Goal: Task Accomplishment & Management: Use online tool/utility

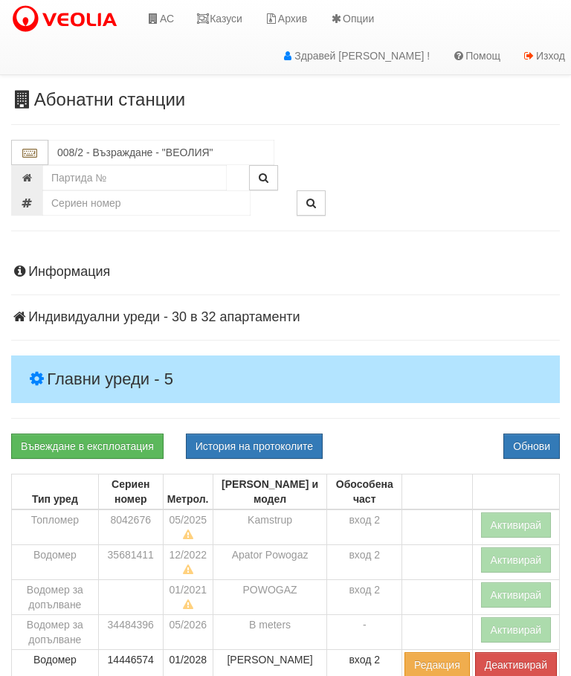
scroll to position [174, 1]
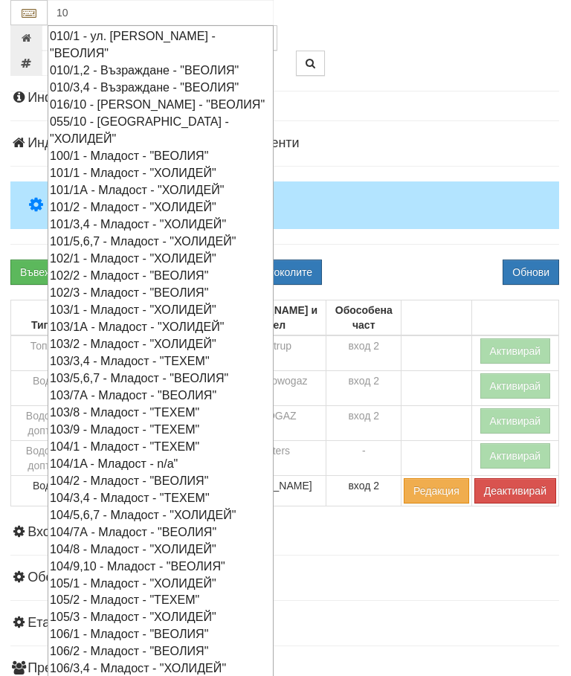
click at [146, 88] on div "010/3,4 - Възраждане - "ВЕОЛИЯ"" at bounding box center [161, 87] width 222 height 17
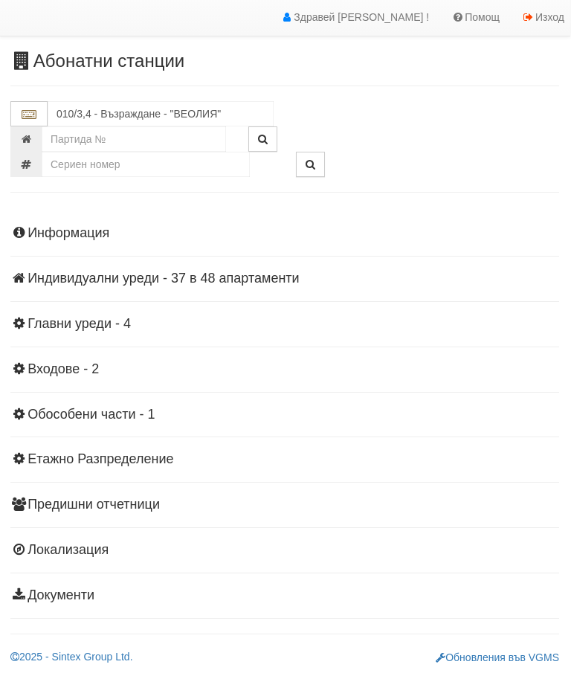
scroll to position [33, 1]
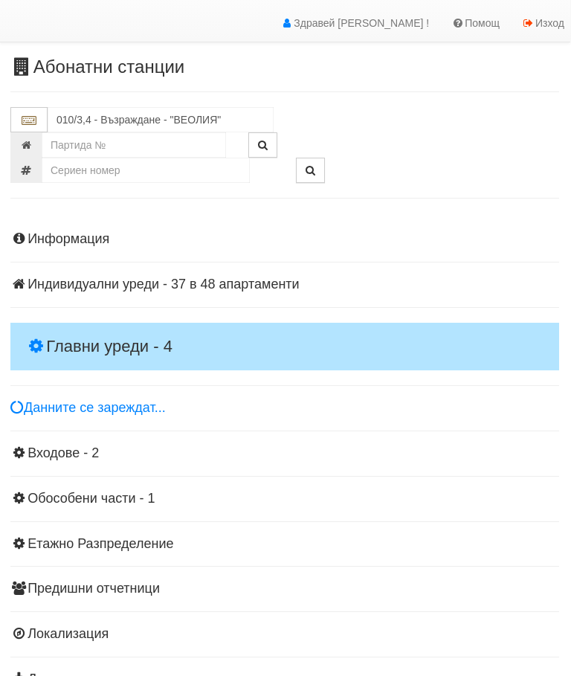
click at [120, 329] on h4 "Главни уреди - 4" at bounding box center [284, 347] width 549 height 48
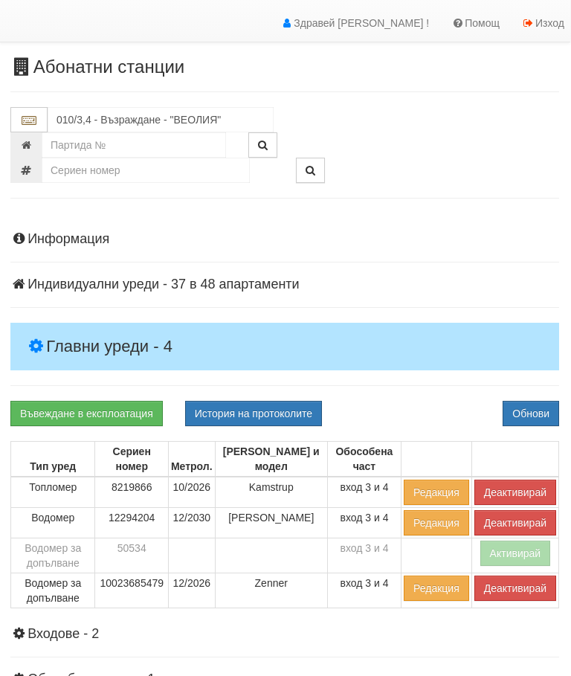
click at [503, 590] on button "Деактивирай" at bounding box center [515, 588] width 82 height 25
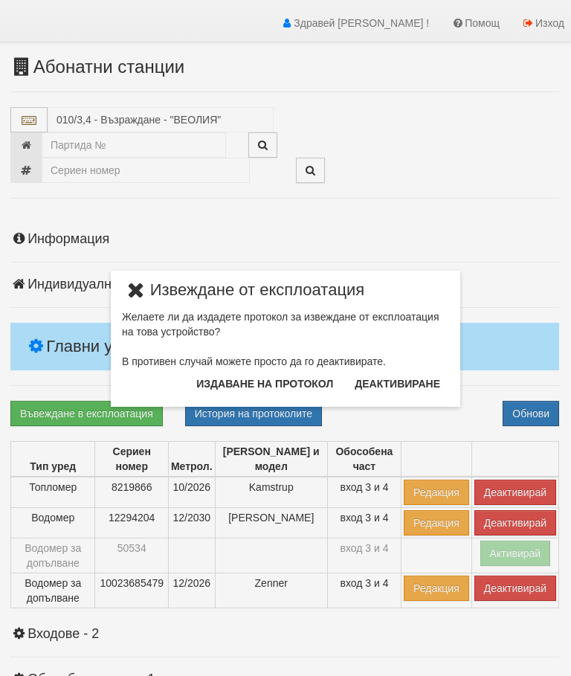
click at [283, 382] on button "Издаване на протокол" at bounding box center [264, 384] width 155 height 24
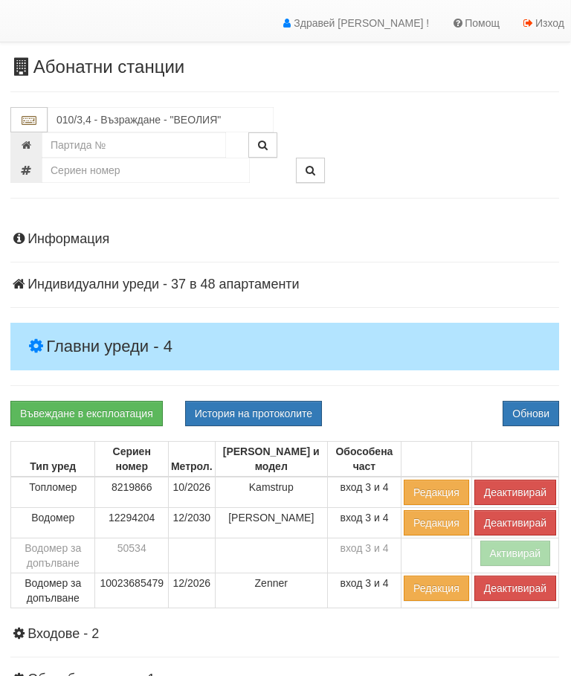
click at [436, 395] on div "Информация Параметри Брой Апартаменти: 48 Ползватели 07/2025 29 % 0 % 84" at bounding box center [284, 548] width 549 height 670
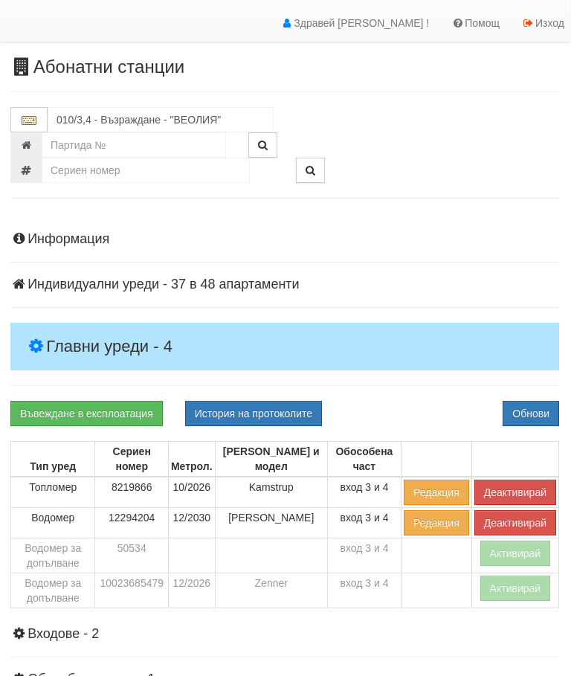
click at [512, 486] on button "Деактивирай" at bounding box center [515, 492] width 82 height 25
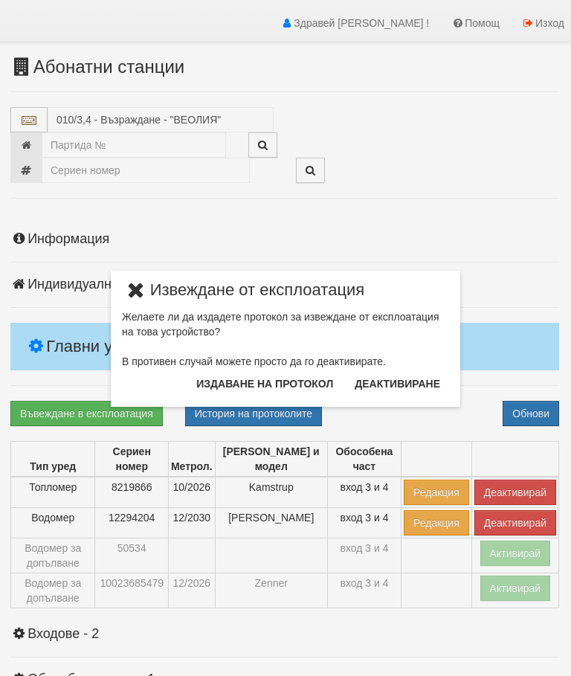
click at [285, 384] on button "Издаване на протокол" at bounding box center [264, 384] width 155 height 24
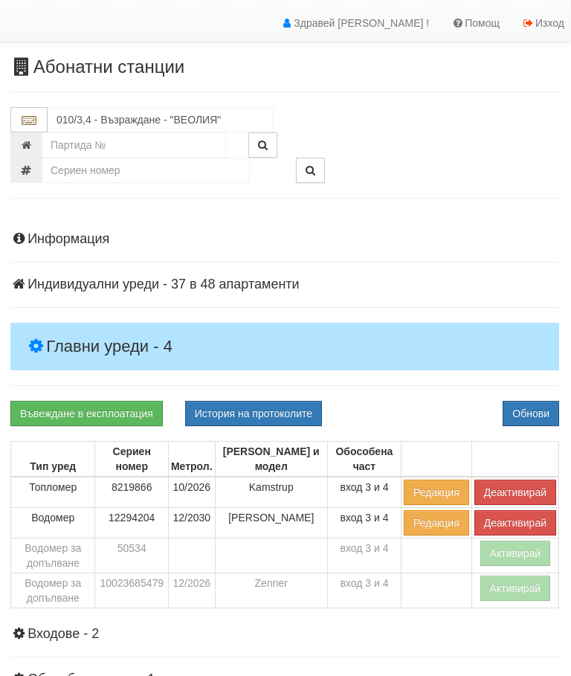
click at [396, 402] on div "Въвеждане в експлоатация История на протоколите Обнови" at bounding box center [284, 413] width 571 height 25
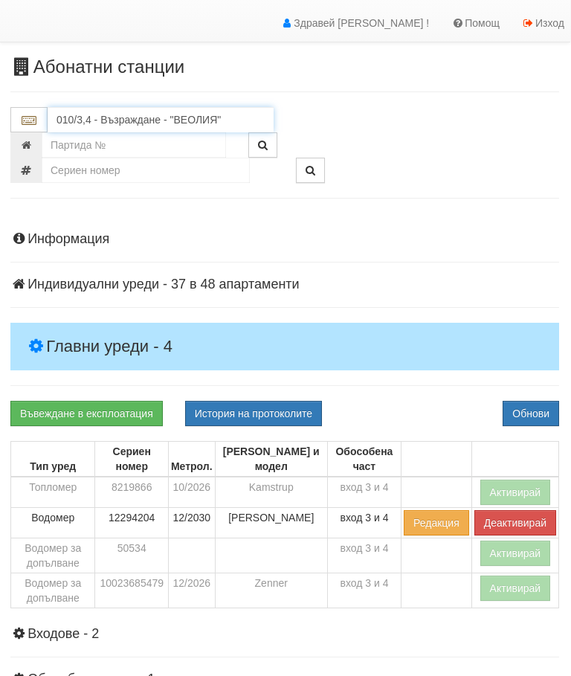
click at [153, 120] on input "010/3,4 - Възраждане - "ВЕОЛИЯ"" at bounding box center [161, 119] width 226 height 25
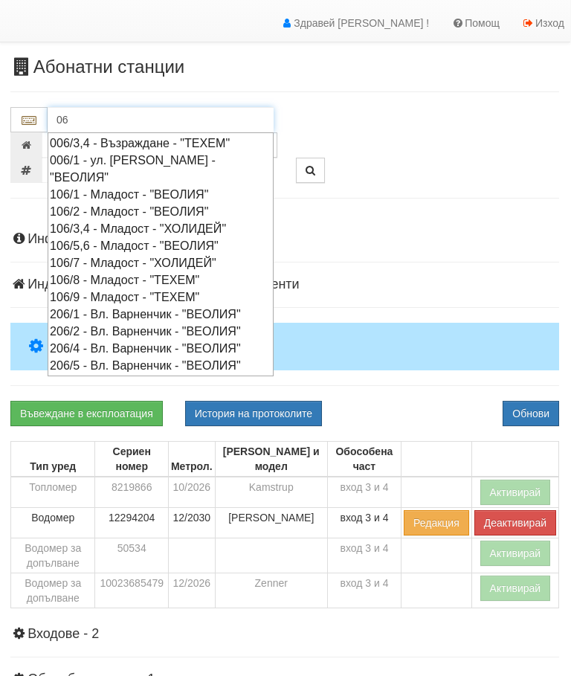
click at [169, 141] on div "006/3,4 - Възраждане - "ТЕХЕМ"" at bounding box center [161, 143] width 222 height 17
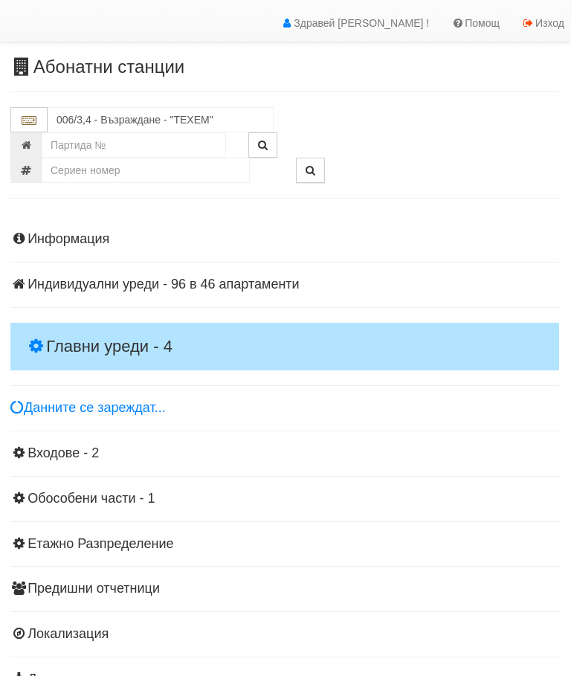
click at [126, 327] on h4 "Главни уреди - 4" at bounding box center [284, 347] width 549 height 48
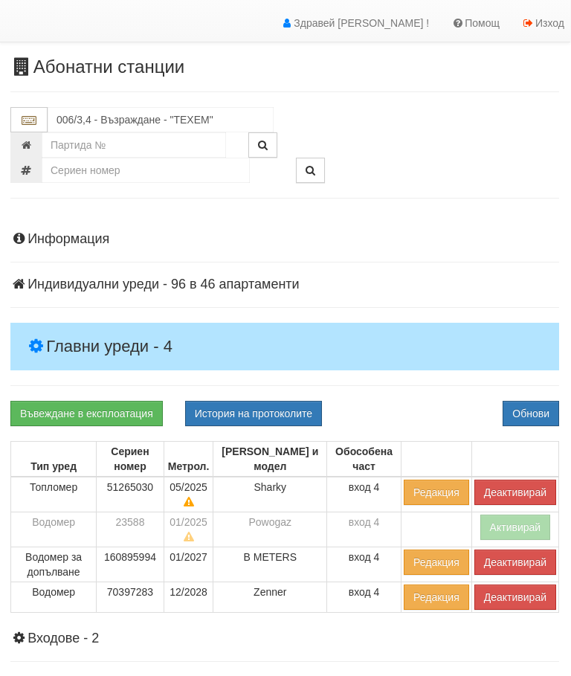
click at [518, 485] on button "Деактивирай" at bounding box center [515, 492] width 82 height 25
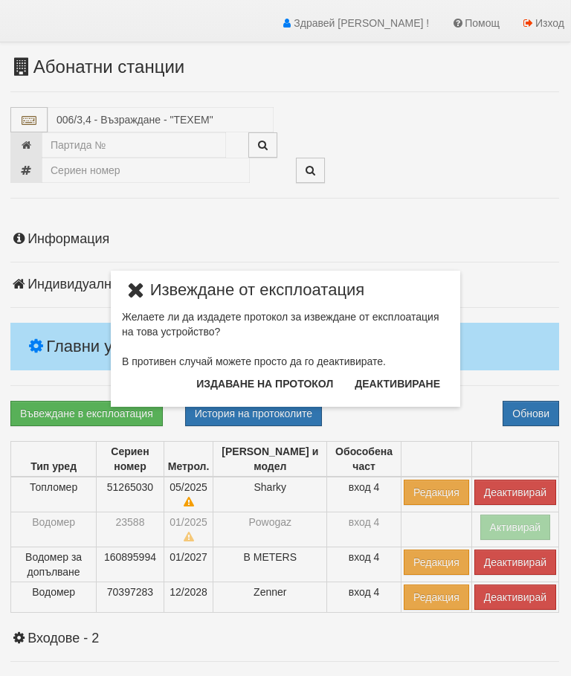
click at [283, 377] on button "Издаване на протокол" at bounding box center [264, 384] width 155 height 24
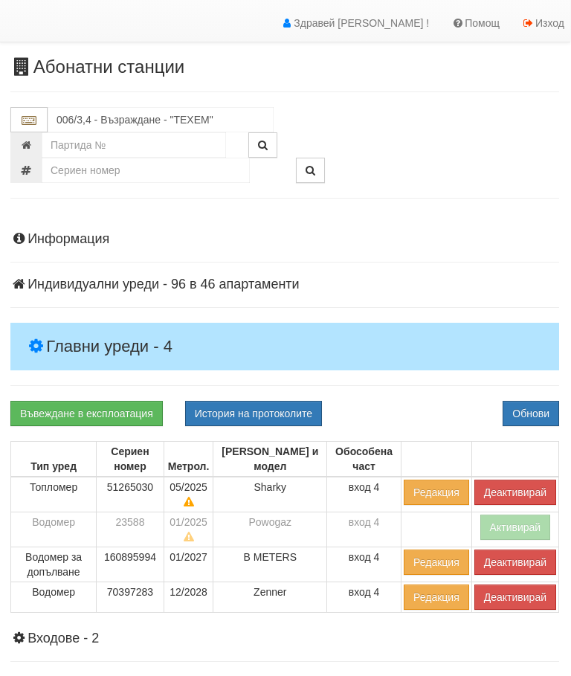
click at [439, 376] on div "Информация Параметри Брой Апартаменти: 46 Ползватели 07/2025 30 % 0 % 67" at bounding box center [284, 550] width 549 height 674
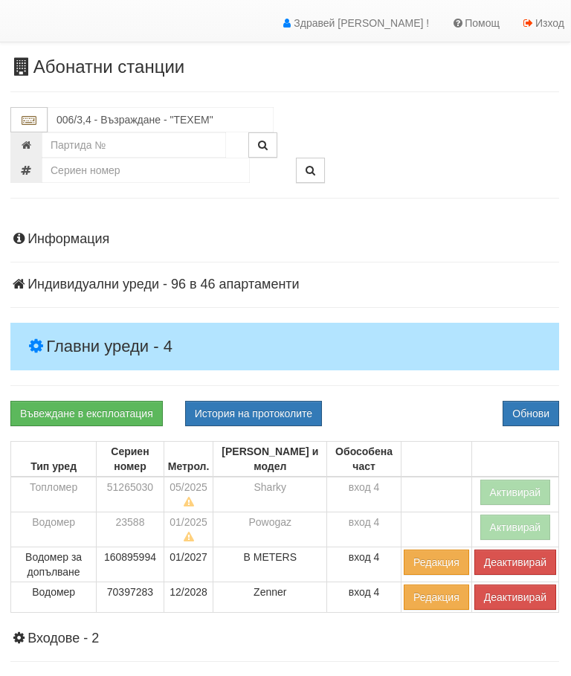
click at [512, 562] on button "Деактивирай" at bounding box center [515, 562] width 82 height 25
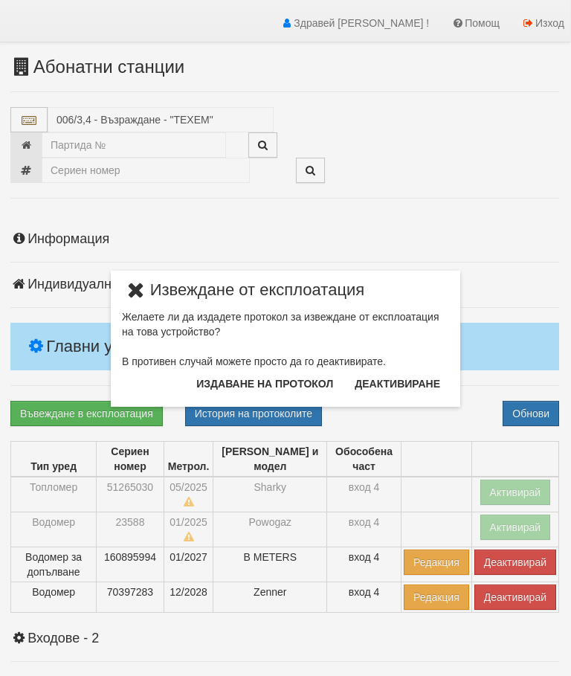
click at [289, 385] on button "Издаване на протокол" at bounding box center [264, 384] width 155 height 24
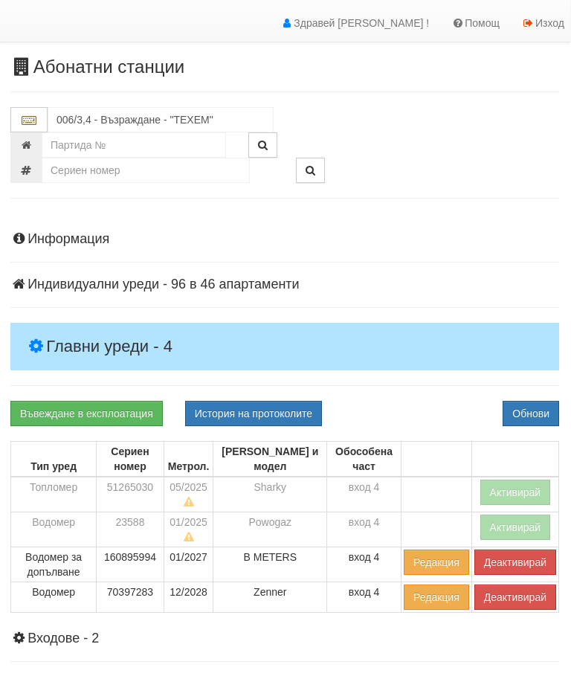
click at [417, 402] on div "Въвеждане в експлоатация История на протоколите Обнови" at bounding box center [284, 413] width 571 height 25
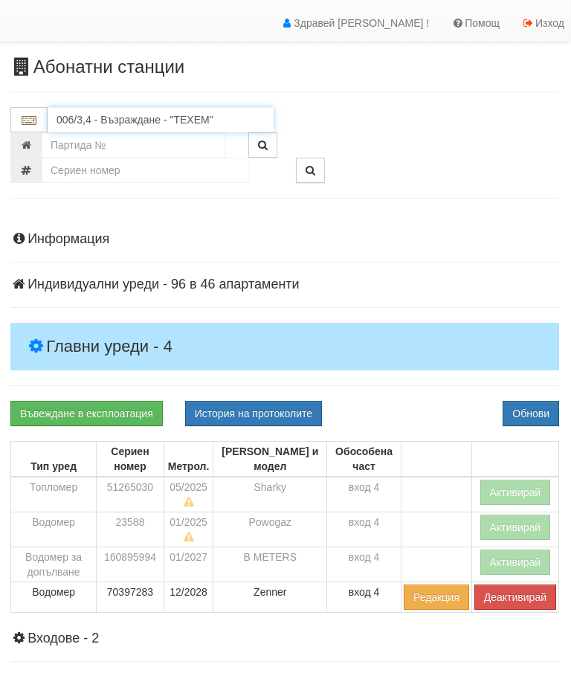
click at [171, 118] on input "006/3,4 - Възраждане - "ТЕХЕМ"" at bounding box center [161, 119] width 226 height 25
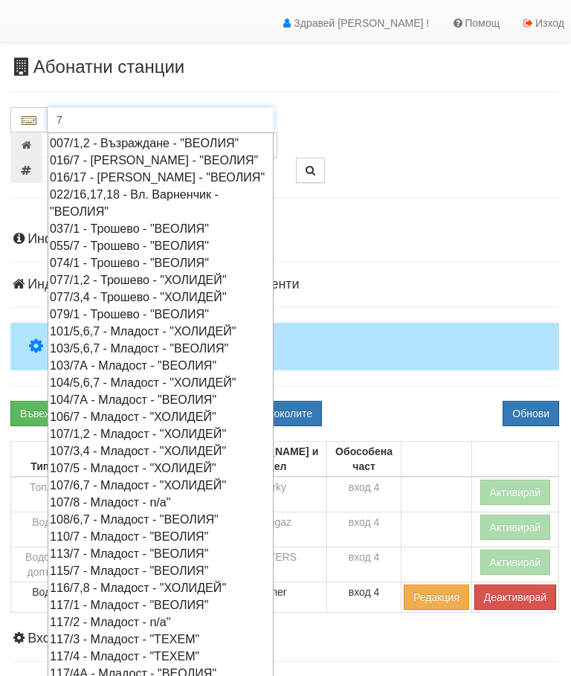
click at [152, 144] on div "007/1,2 - Възраждане - "ВЕОЛИЯ"" at bounding box center [161, 143] width 222 height 17
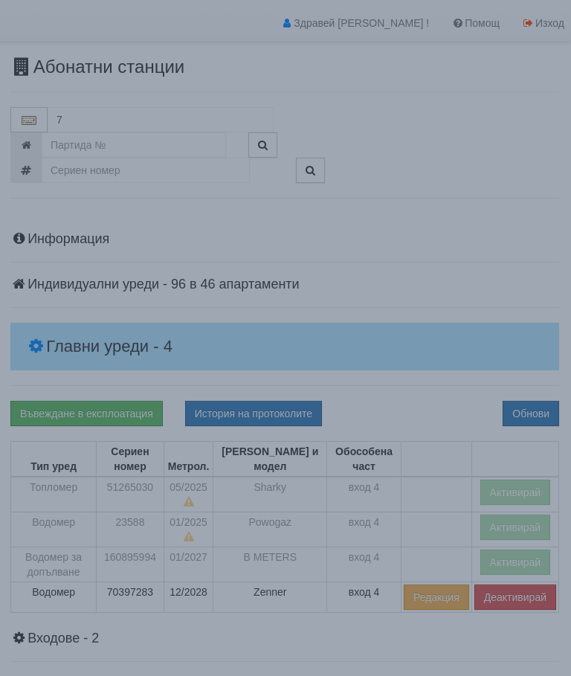
type input "007/1,2 - Възраждане - "ВЕОЛИЯ""
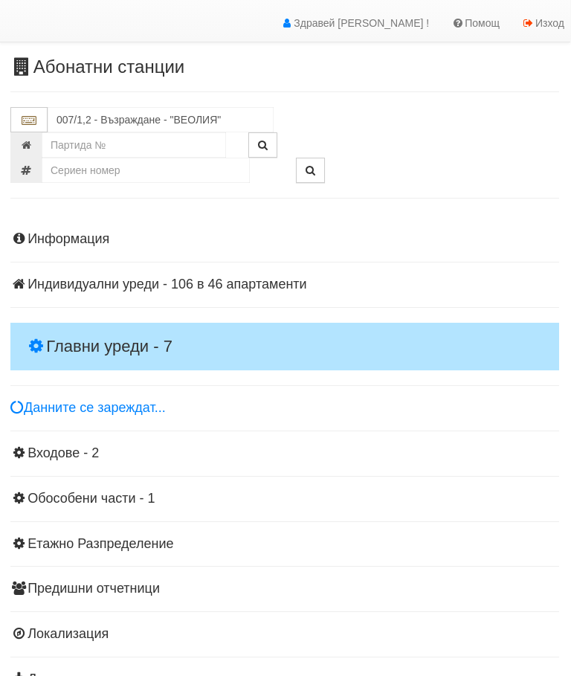
click at [109, 329] on h4 "Главни уреди - 7" at bounding box center [284, 347] width 549 height 48
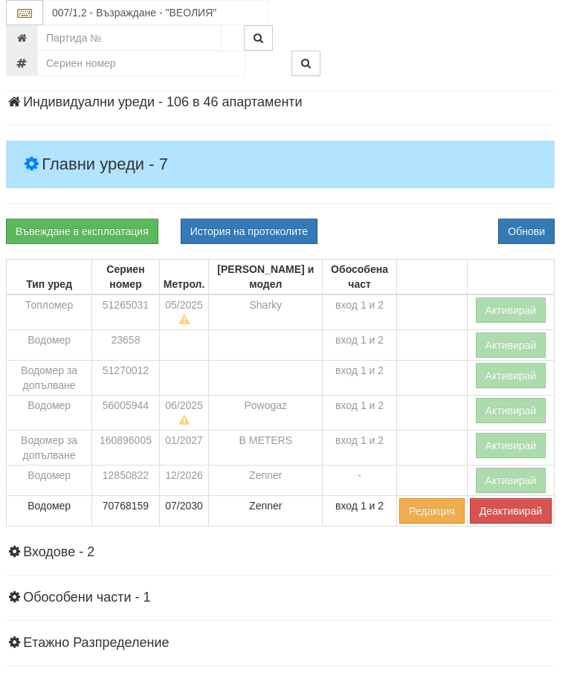
scroll to position [213, 5]
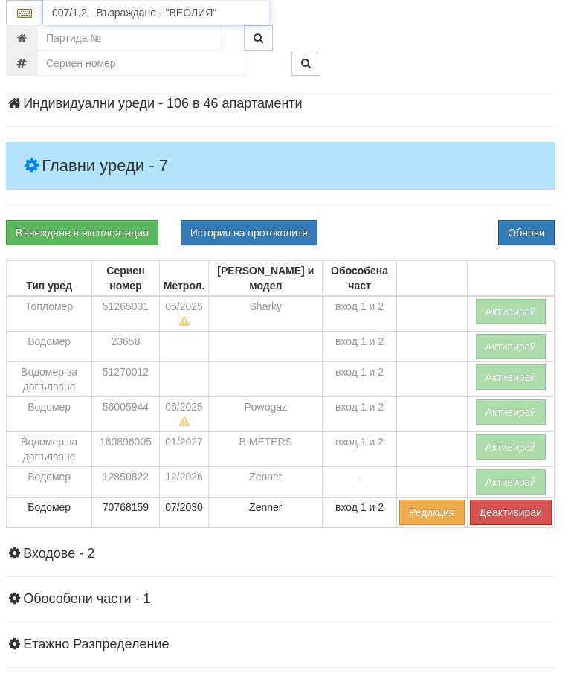
click at [152, 9] on input "007/1,2 - Възраждане - "ВЕОЛИЯ"" at bounding box center [156, 12] width 226 height 25
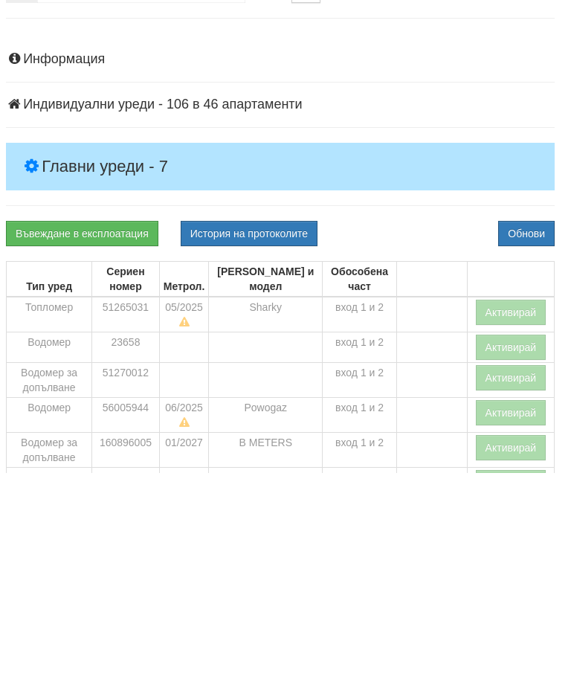
scroll to position [0, 5]
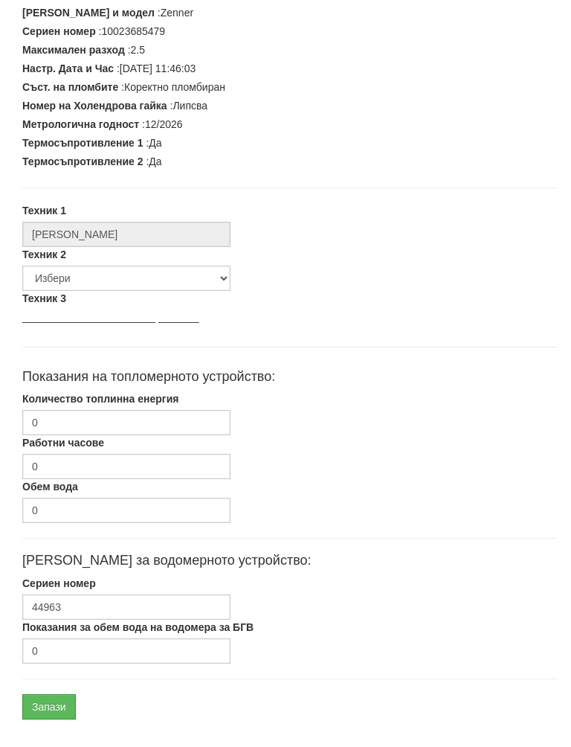
scroll to position [377, 0]
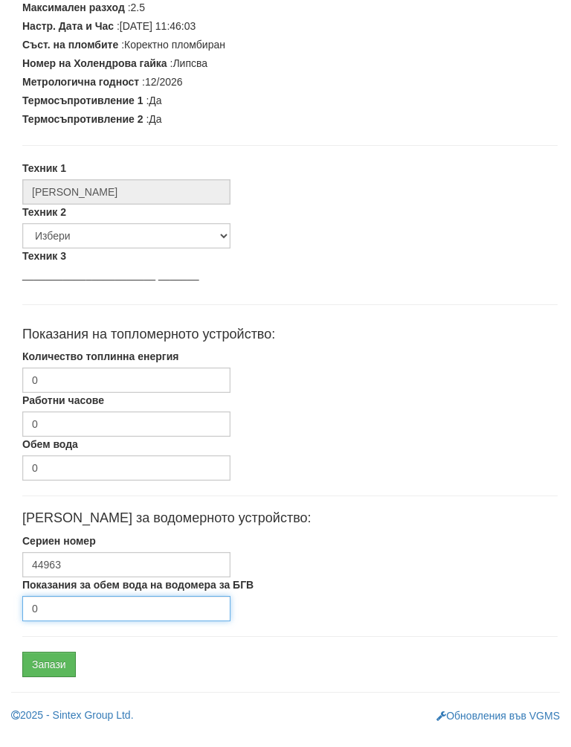
click at [108, 610] on input "0" at bounding box center [126, 622] width 208 height 25
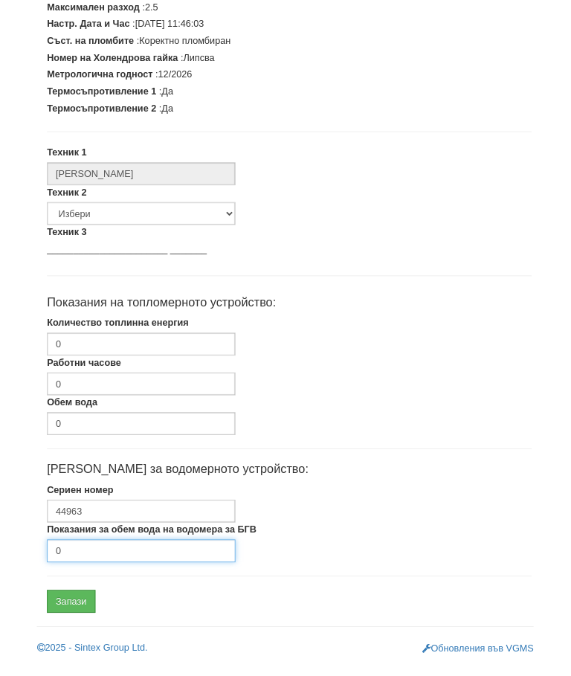
scroll to position [448, 0]
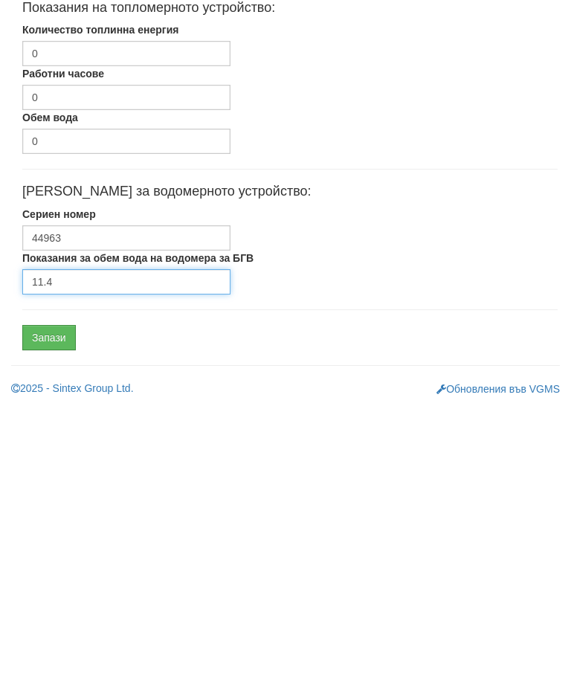
type input "11.4"
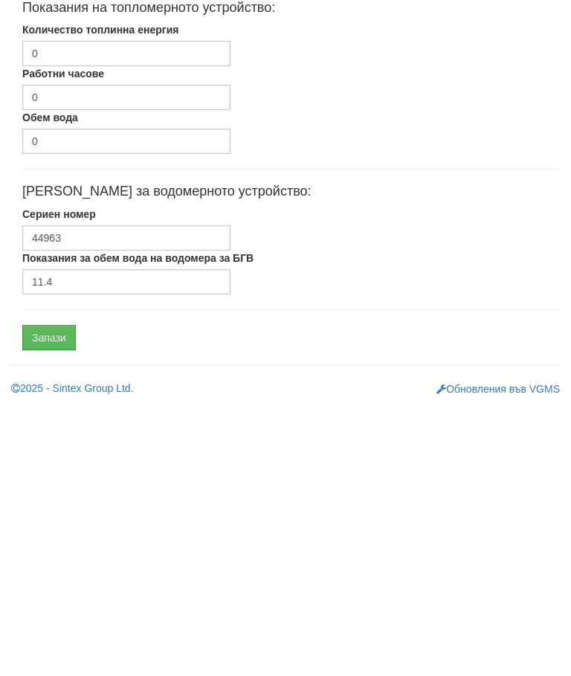
click at [59, 596] on input "Запази" at bounding box center [49, 608] width 54 height 25
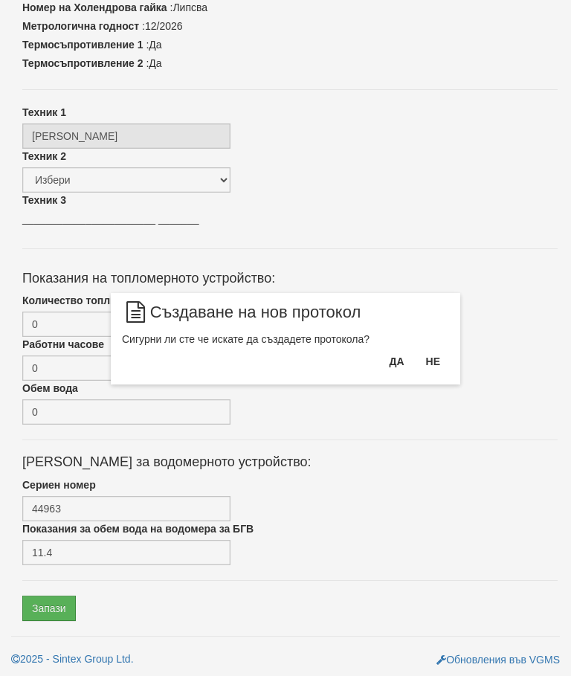
click at [392, 355] on button "Да" at bounding box center [396, 361] width 33 height 24
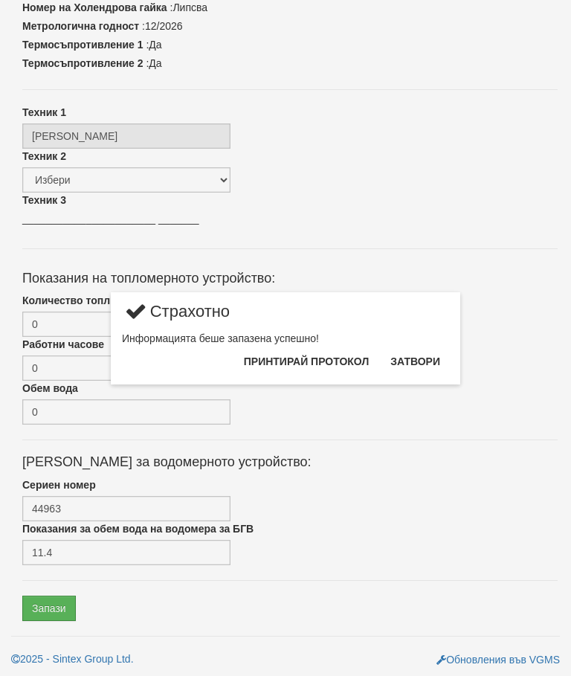
click at [419, 355] on button "Затвори" at bounding box center [415, 361] width 68 height 24
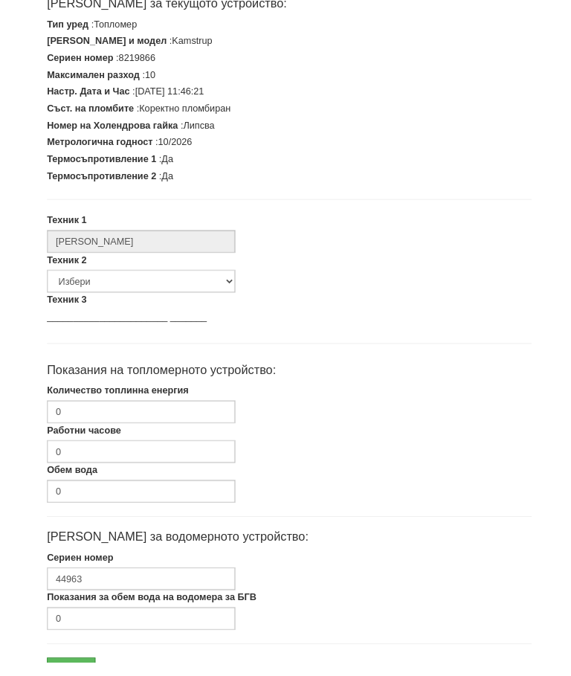
scroll to position [377, 0]
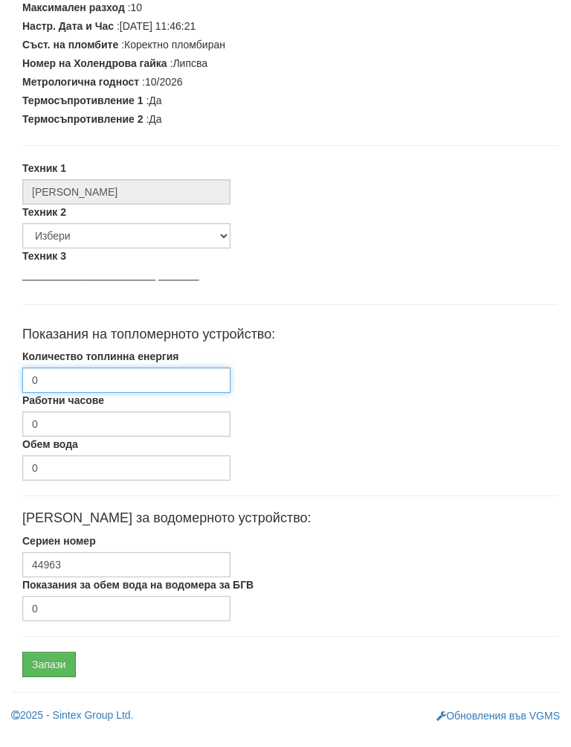
click at [152, 382] on input "0" at bounding box center [126, 394] width 208 height 25
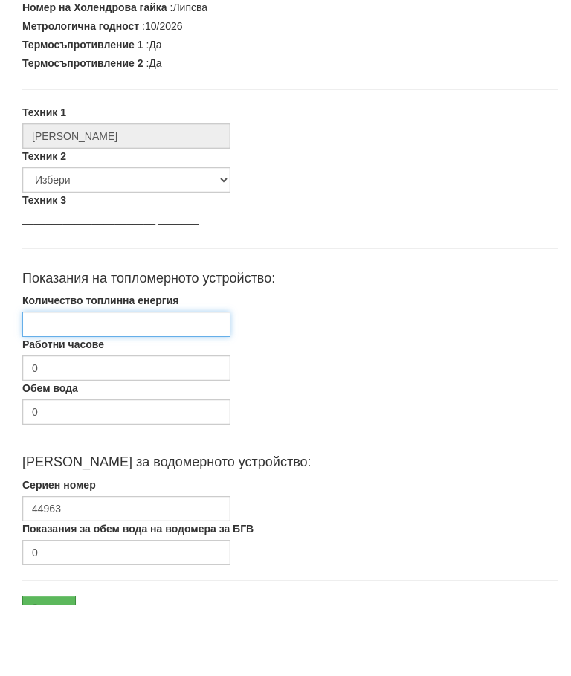
type input "2"
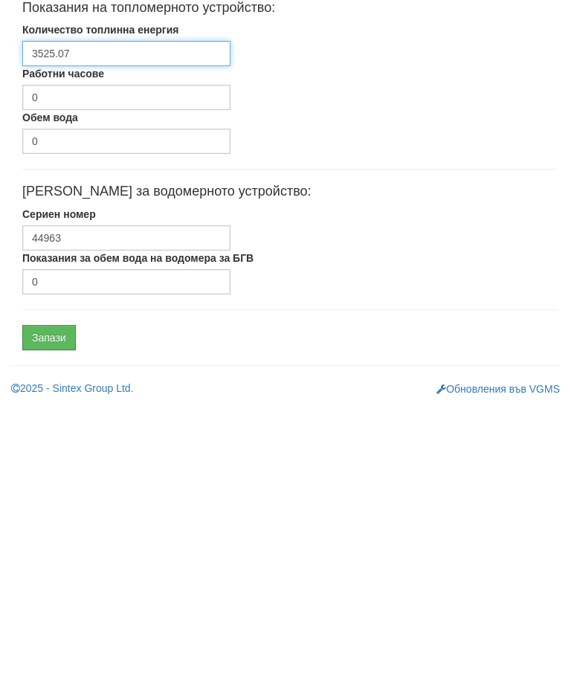
type input "3525.07"
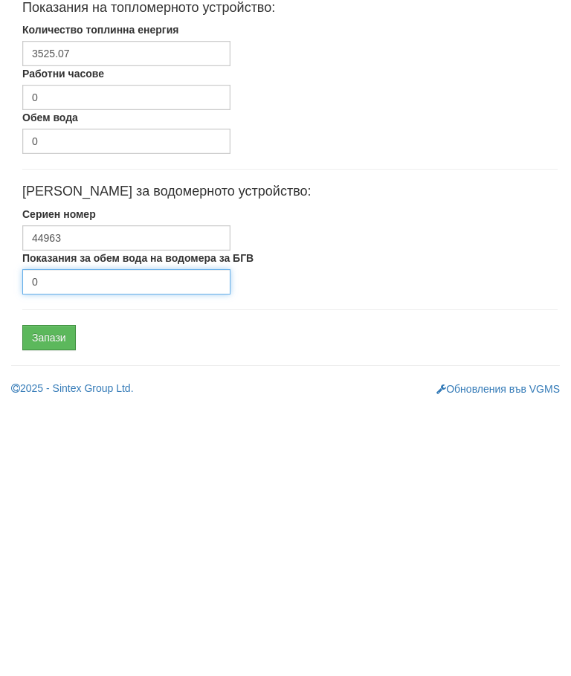
click at [120, 540] on input "0" at bounding box center [126, 552] width 208 height 25
type input "2392"
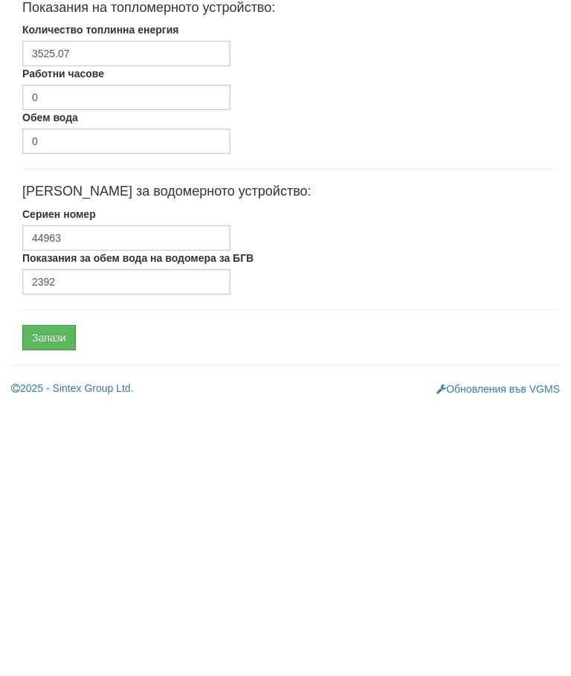
click at [56, 596] on input "Запази" at bounding box center [49, 608] width 54 height 25
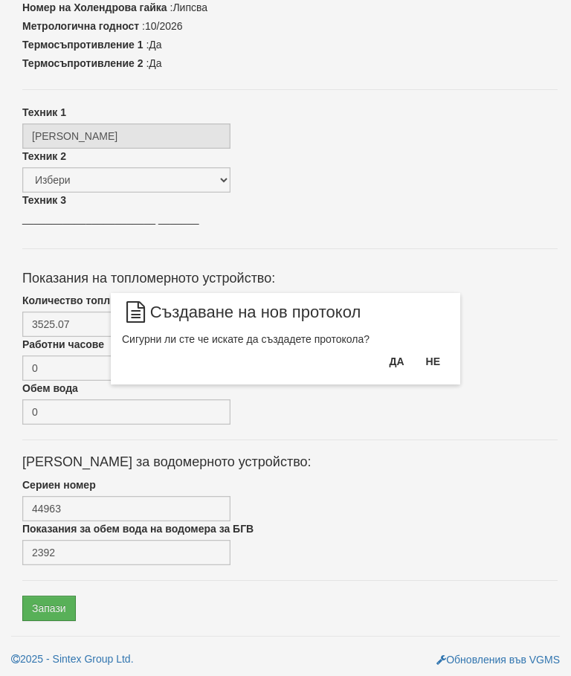
click at [393, 364] on button "Да" at bounding box center [396, 361] width 33 height 24
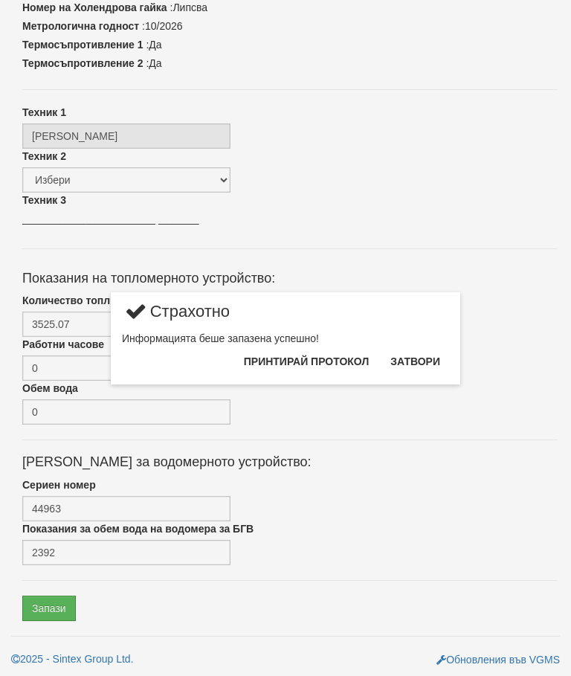
click at [420, 363] on button "Затвори" at bounding box center [415, 361] width 68 height 24
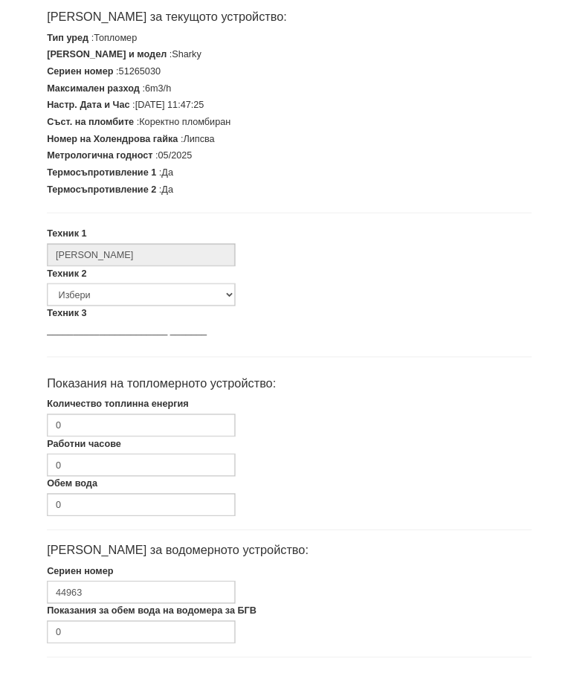
scroll to position [377, 0]
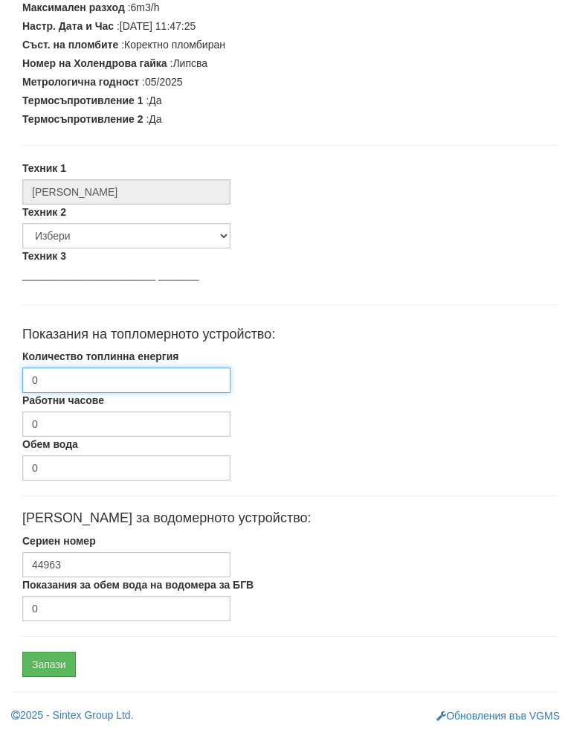
click at [149, 382] on input "0" at bounding box center [126, 394] width 208 height 25
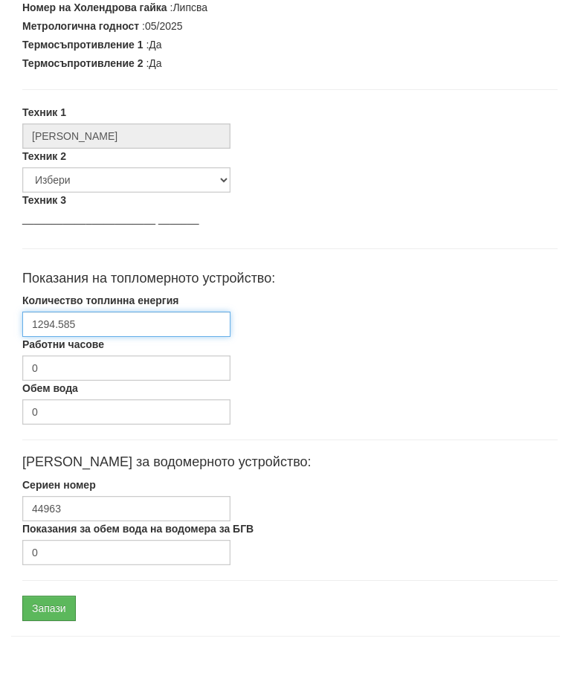
scroll to position [448, 0]
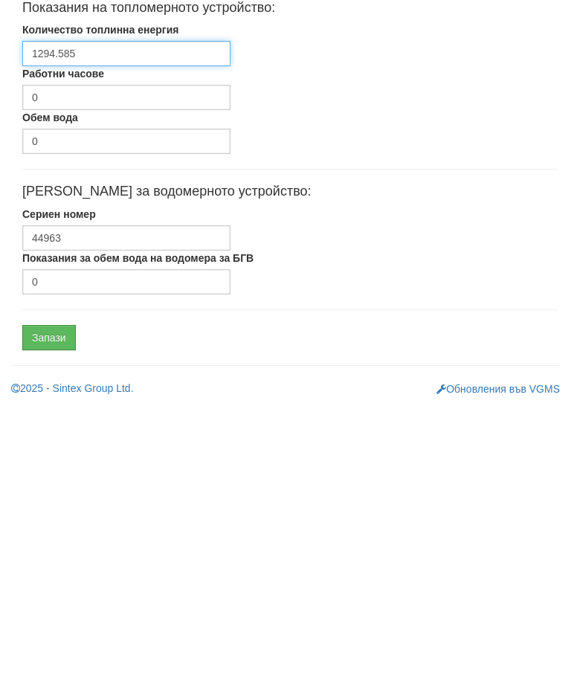
type input "1294.585"
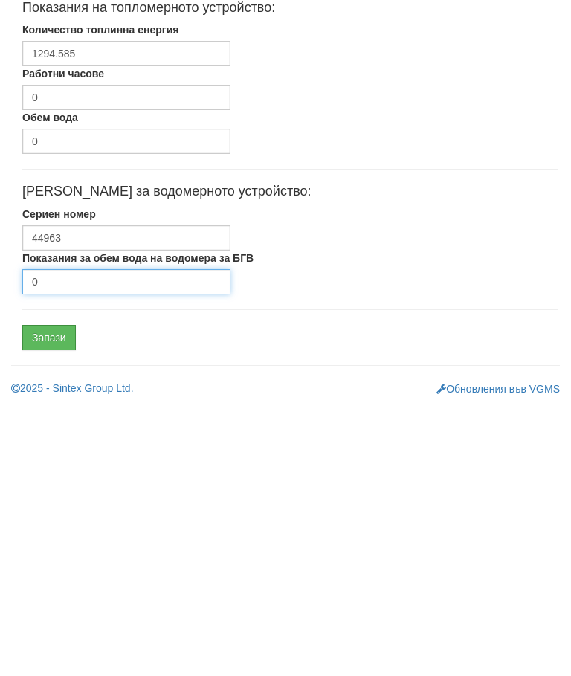
click at [123, 540] on input "0" at bounding box center [126, 552] width 208 height 25
type input "702"
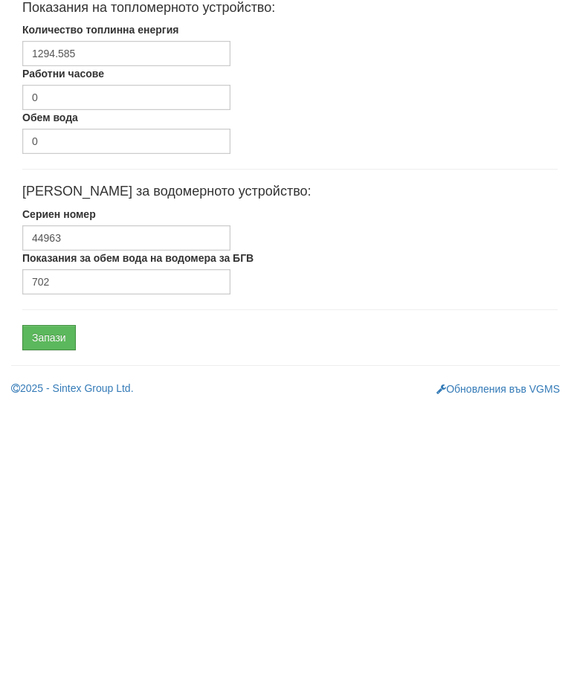
click at [56, 596] on input "Запази" at bounding box center [49, 608] width 54 height 25
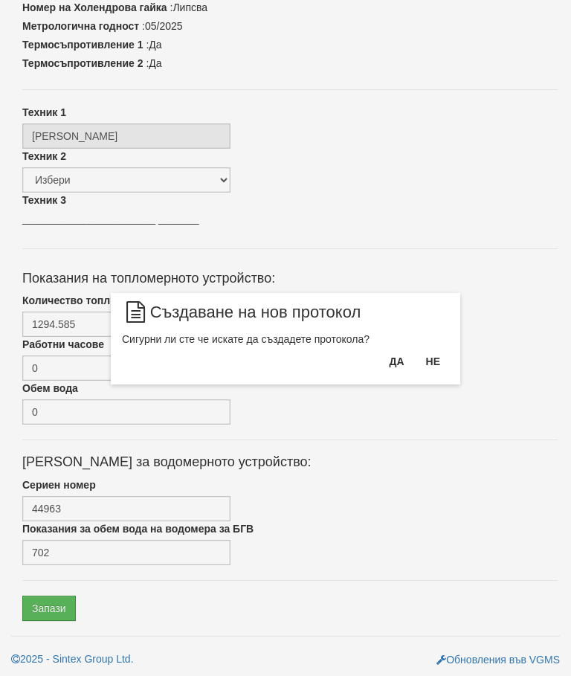
click at [383, 373] on button "Да" at bounding box center [396, 361] width 33 height 24
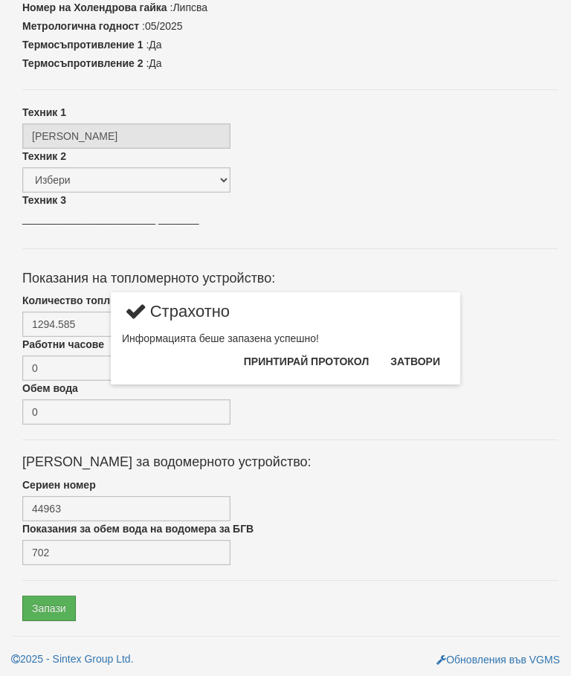
click at [425, 363] on button "Затвори" at bounding box center [415, 361] width 68 height 24
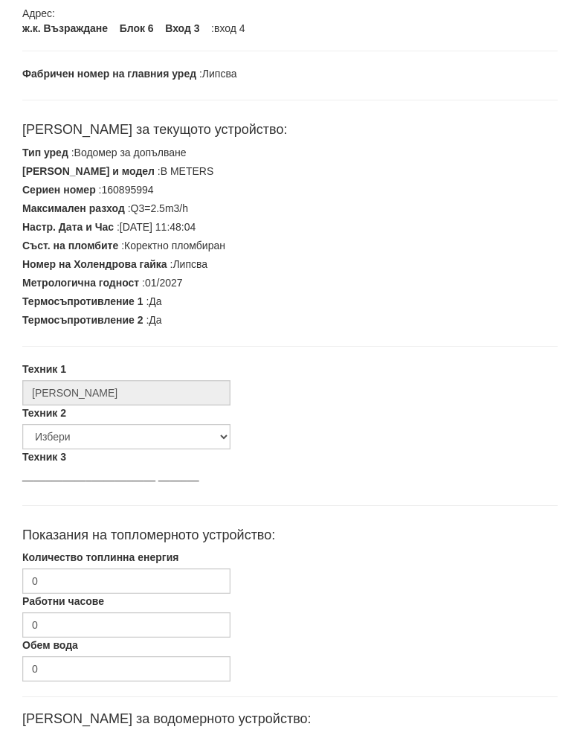
scroll to position [377, 0]
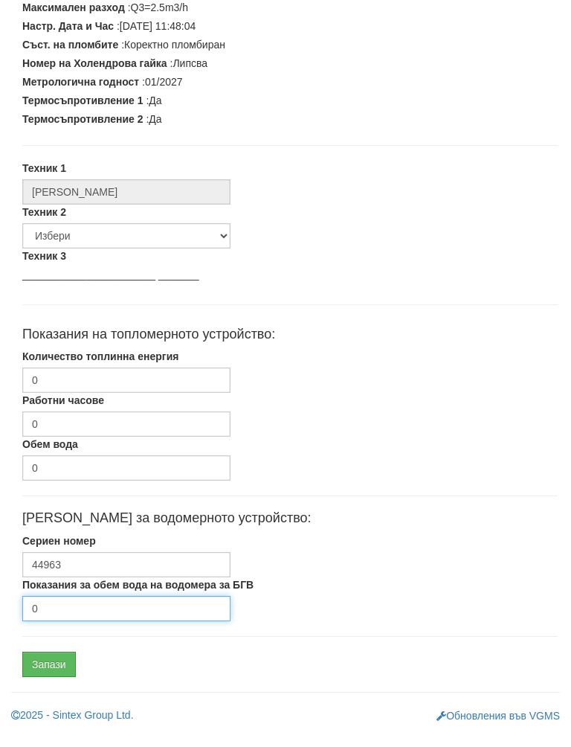
click at [117, 610] on input "0" at bounding box center [126, 622] width 208 height 25
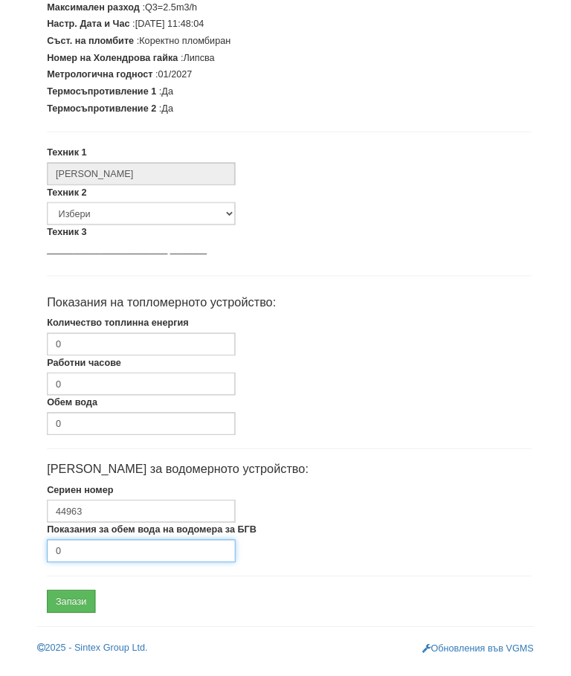
scroll to position [448, 0]
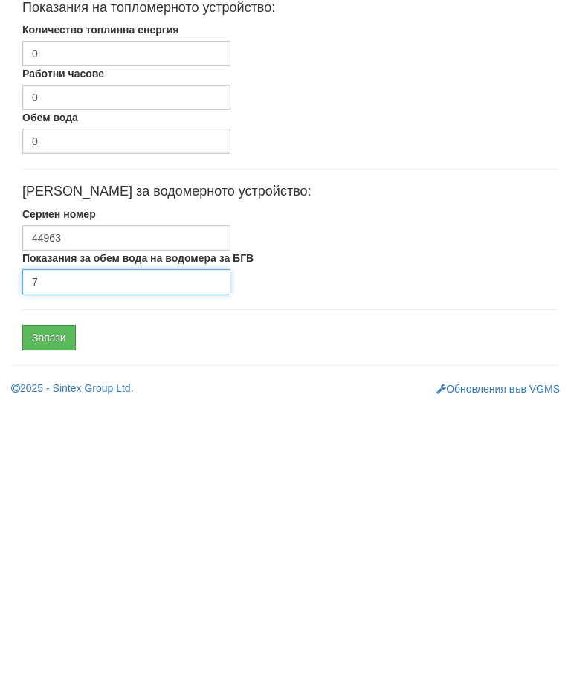
type input "7"
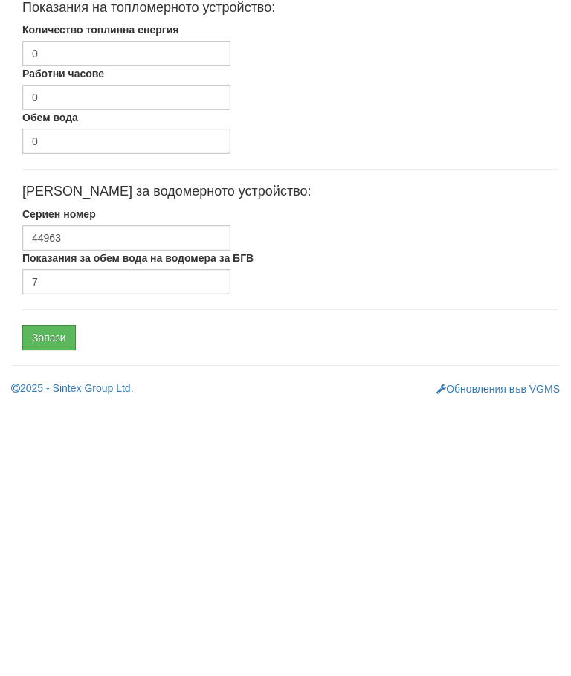
click at [59, 596] on input "Запази" at bounding box center [49, 608] width 54 height 25
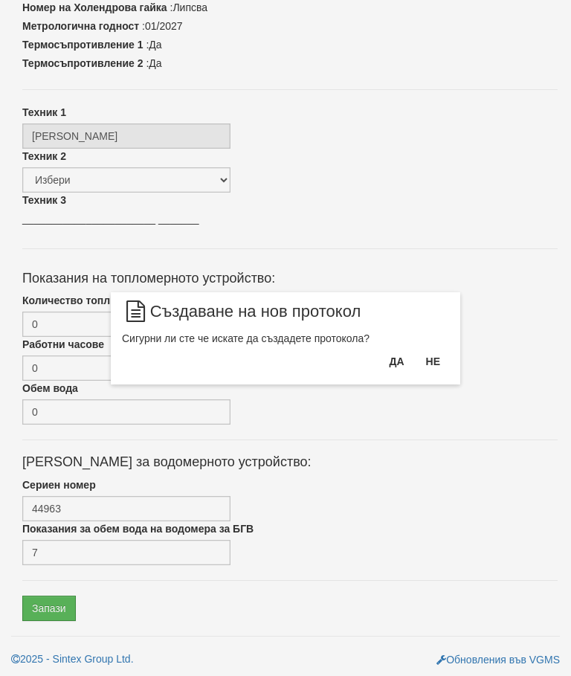
click at [399, 350] on button "Да" at bounding box center [396, 361] width 33 height 24
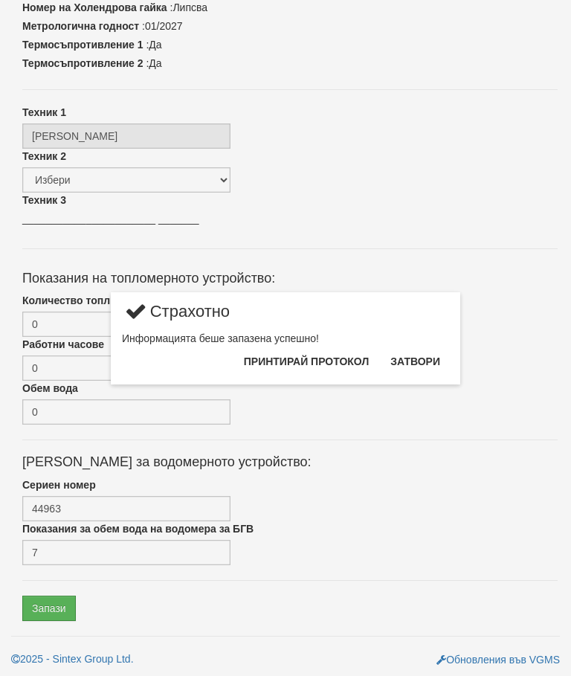
click at [424, 359] on button "Затвори" at bounding box center [415, 361] width 68 height 24
